Goal: Information Seeking & Learning: Learn about a topic

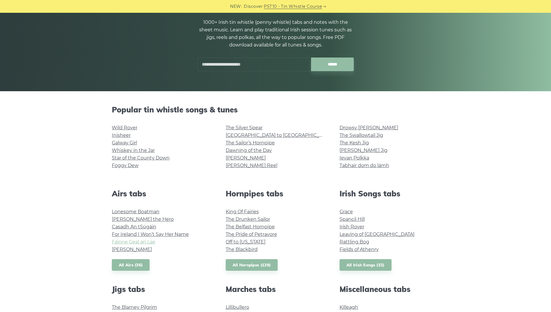
scroll to position [58, 0]
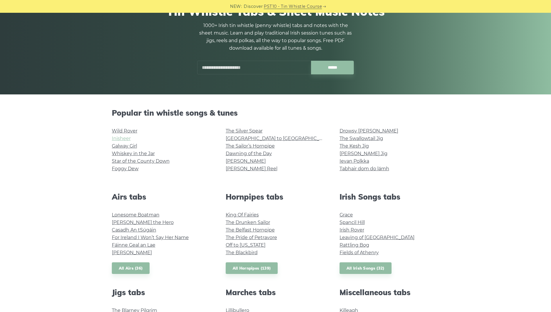
click at [122, 137] on link "Inisheer" at bounding box center [121, 139] width 19 height 6
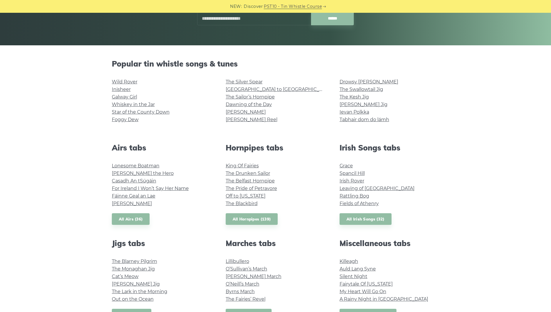
scroll to position [116, 0]
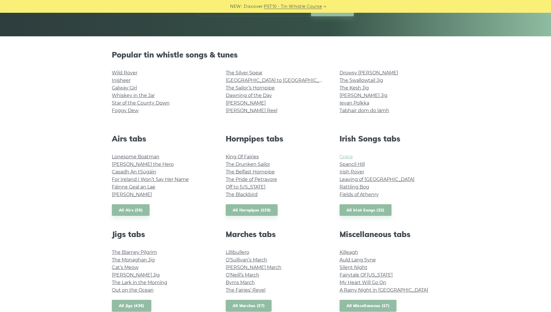
click at [345, 156] on link "Grace" at bounding box center [346, 157] width 13 height 6
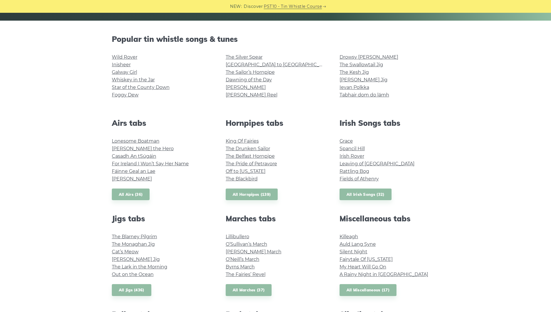
scroll to position [58, 0]
